Goal: Transaction & Acquisition: Purchase product/service

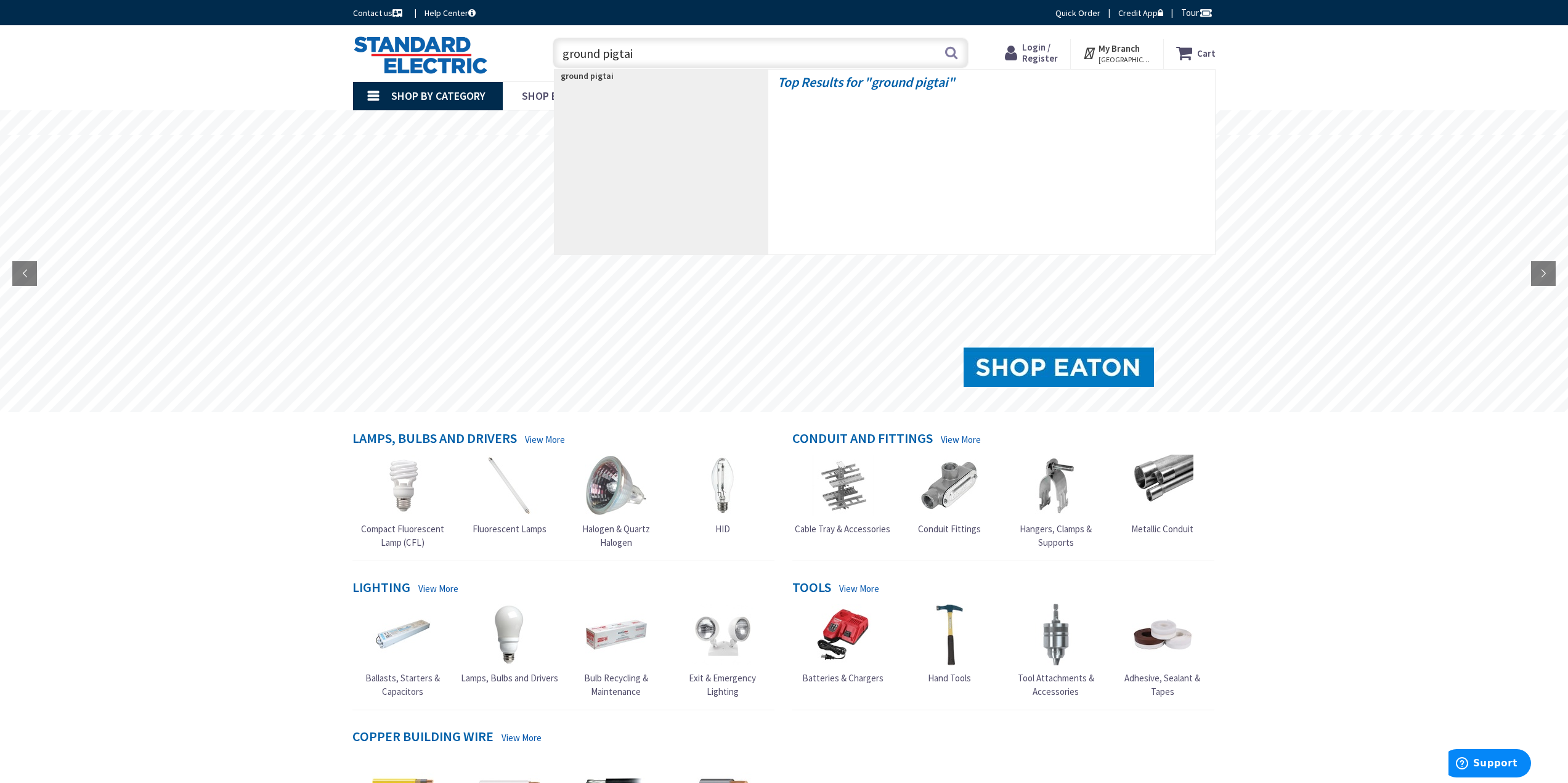
type input "ground pigtail"
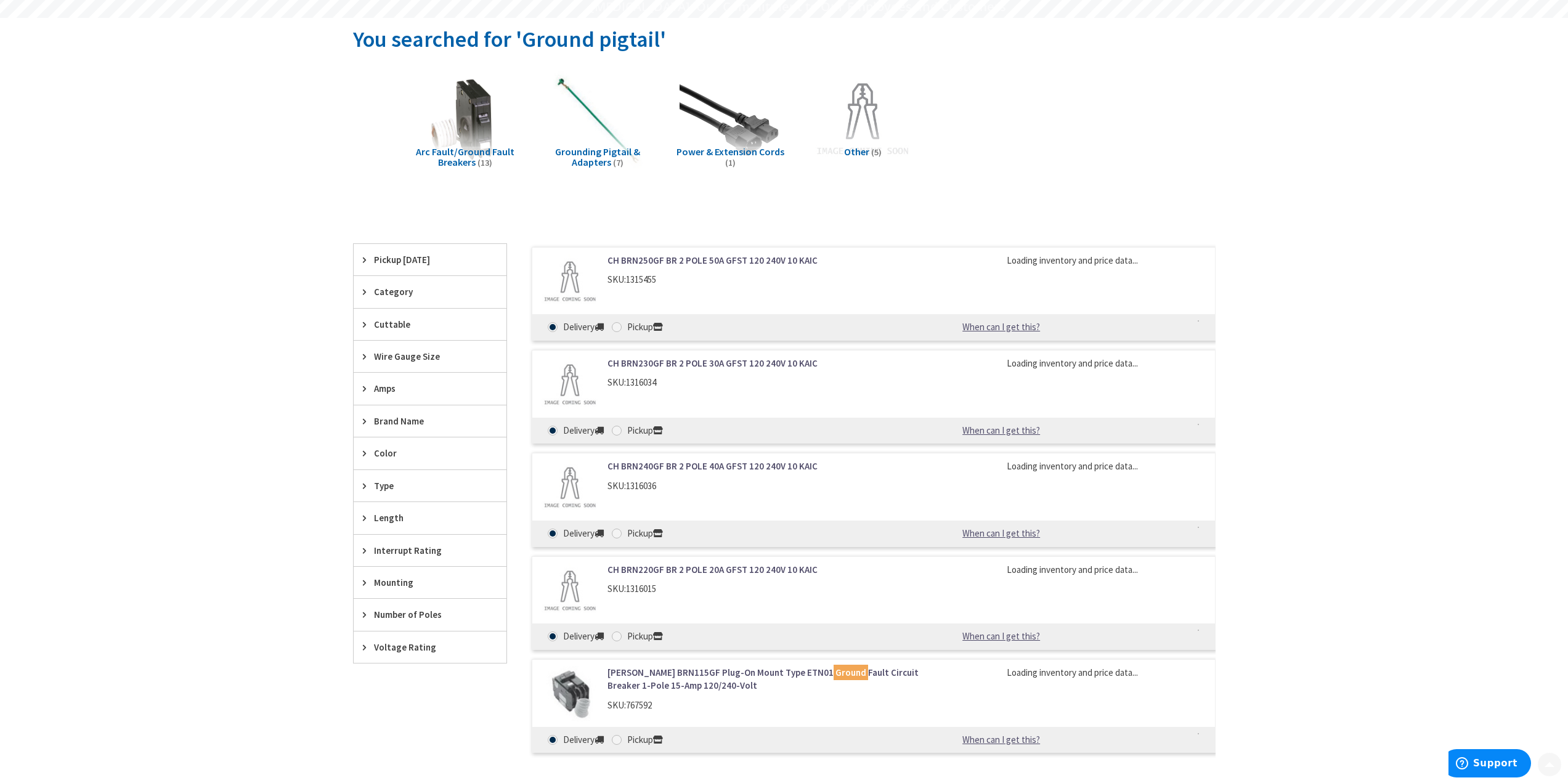
scroll to position [124, 0]
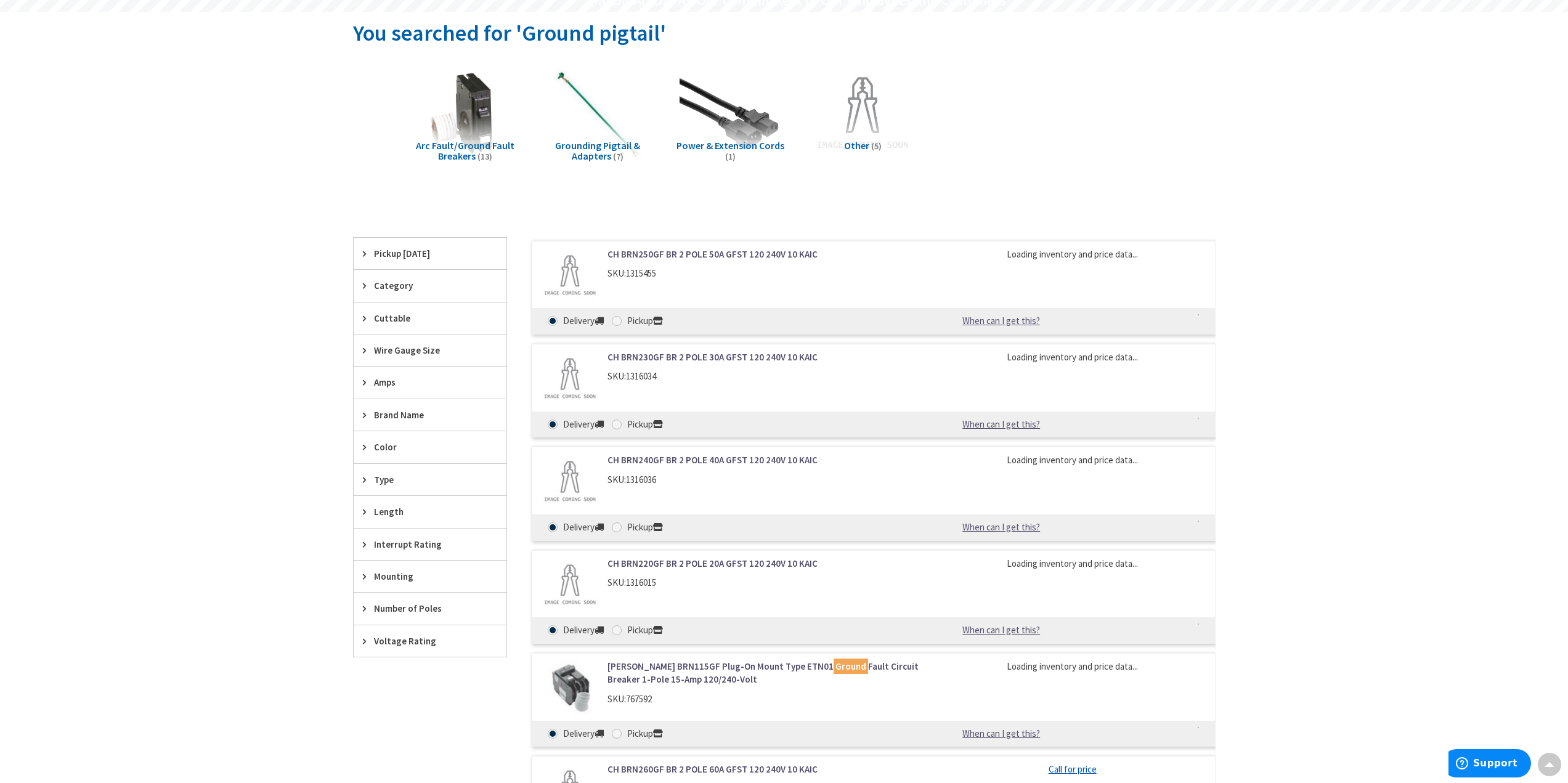
click at [579, 147] on span "Grounding Pigtail & Adapters" at bounding box center [597, 151] width 85 height 24
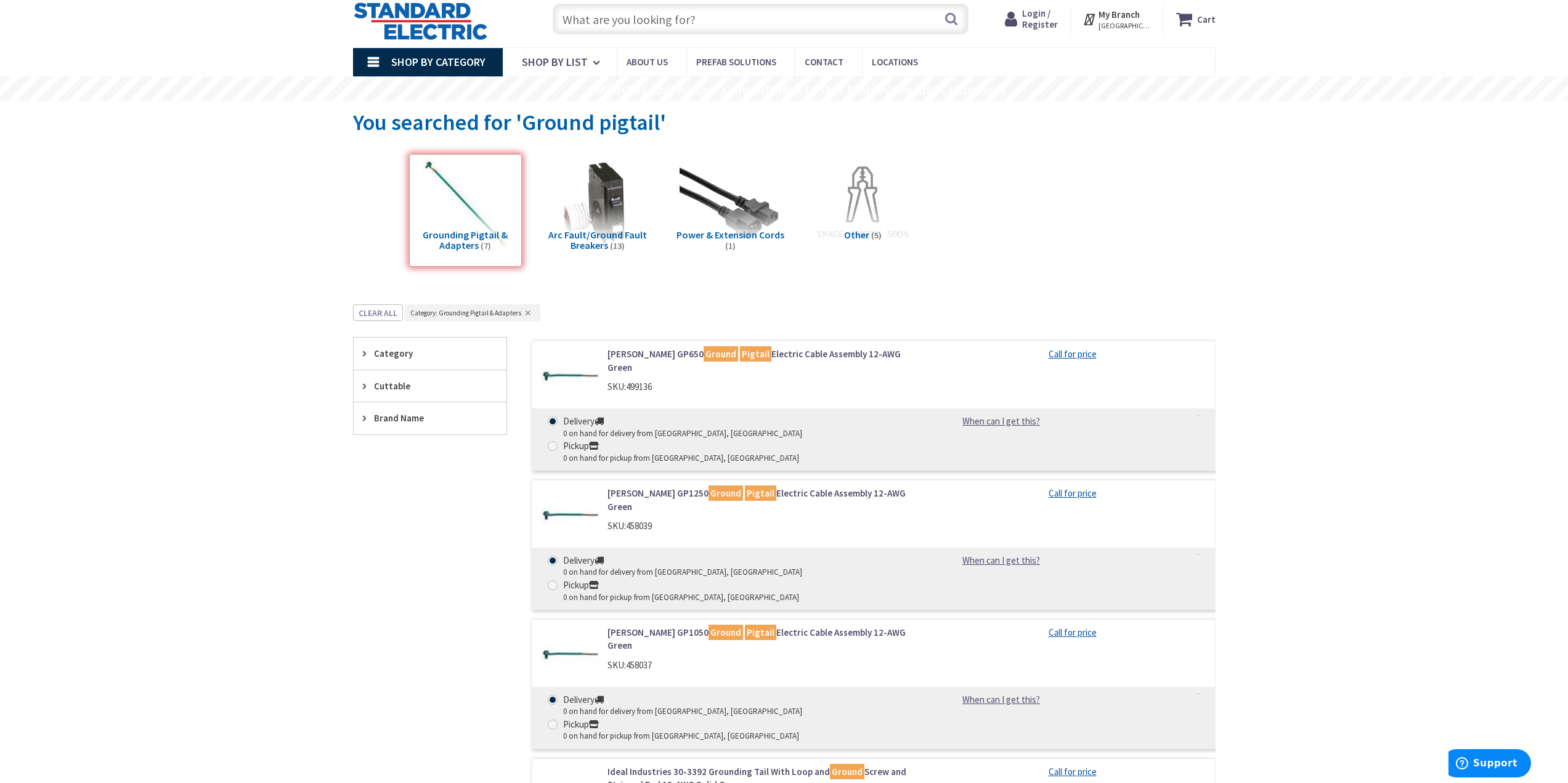
scroll to position [0, 0]
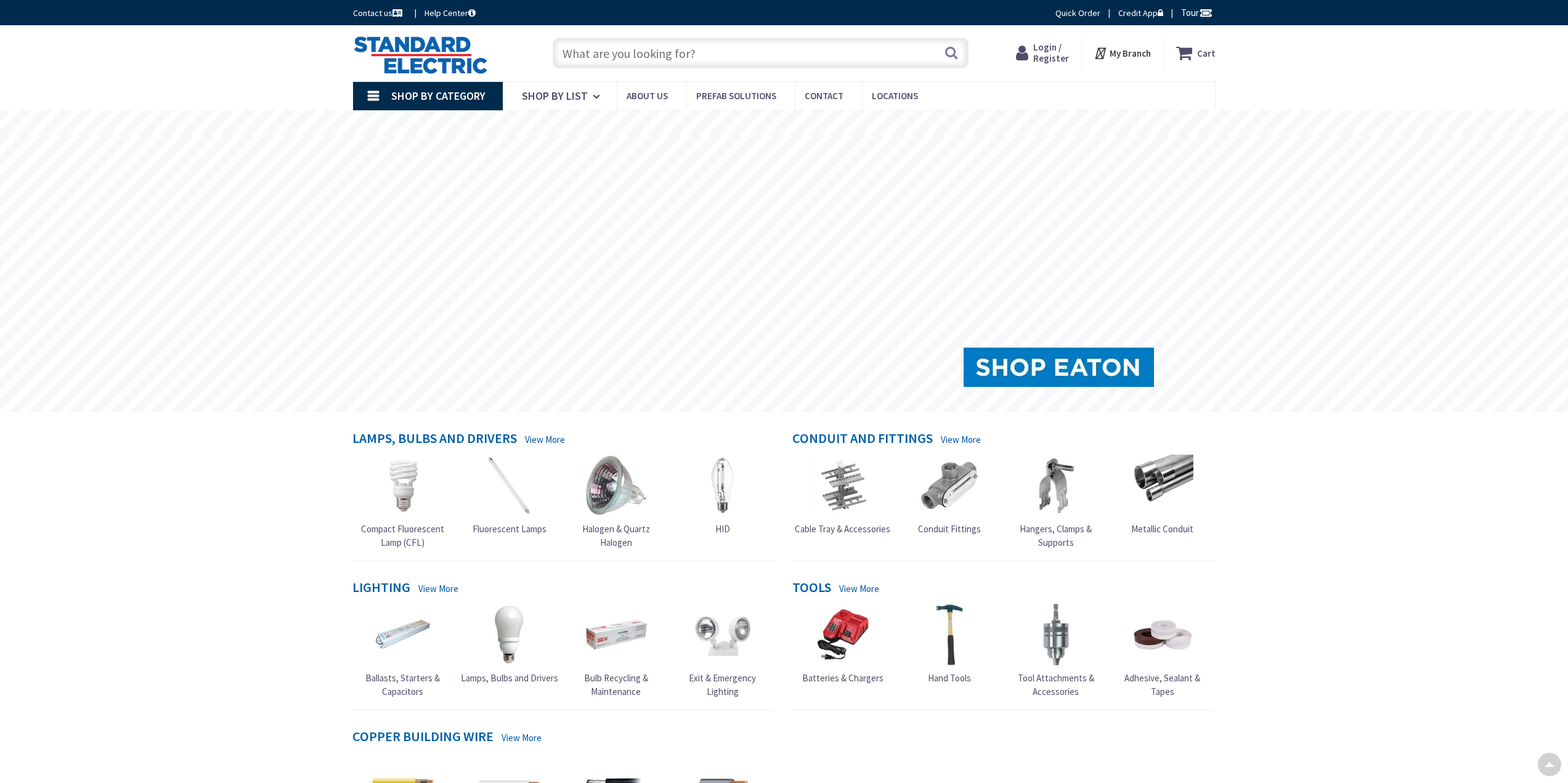
click at [763, 40] on input "text" at bounding box center [760, 53] width 416 height 31
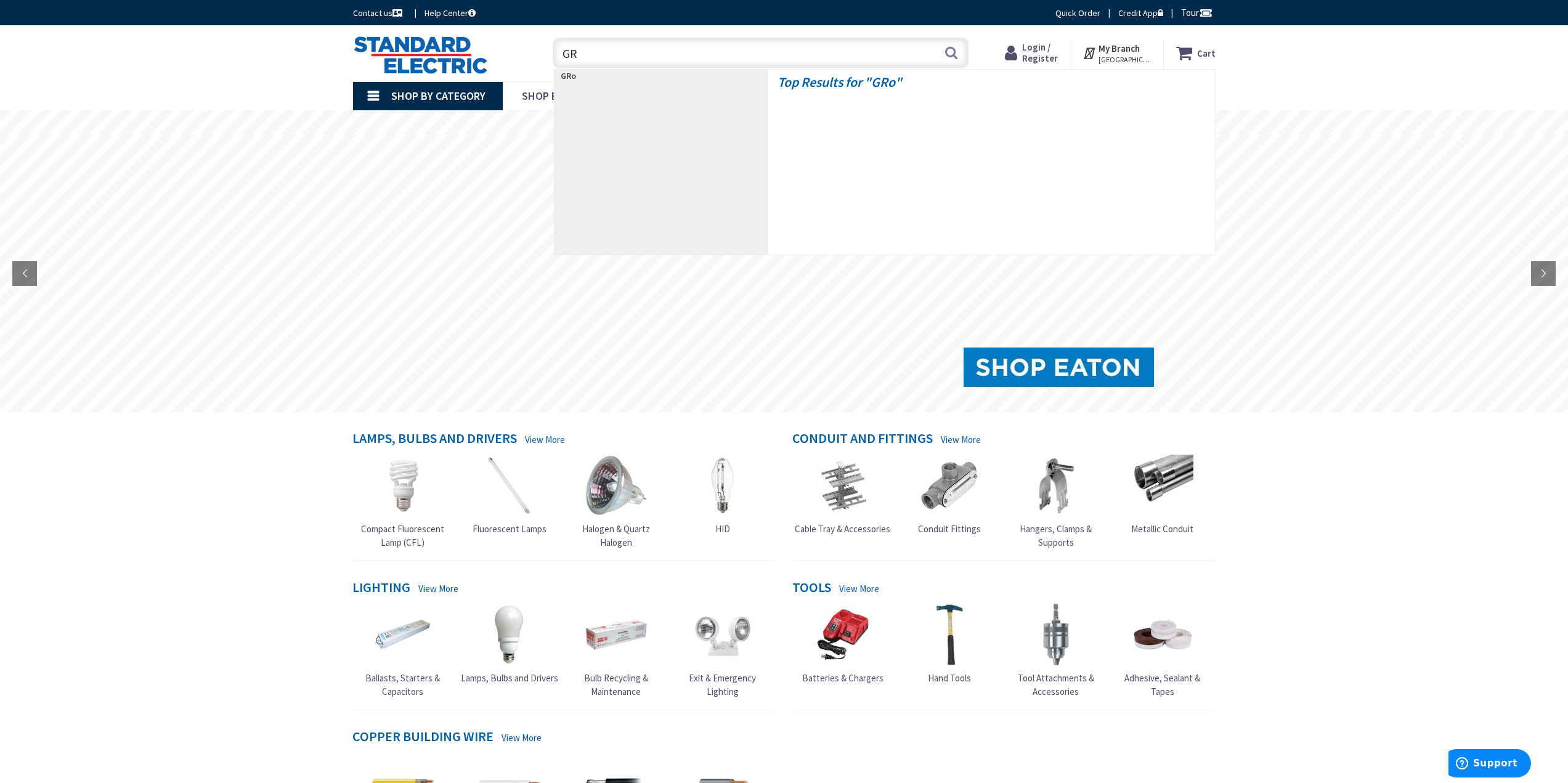
type input "G"
